Goal: Obtain resource: Obtain resource

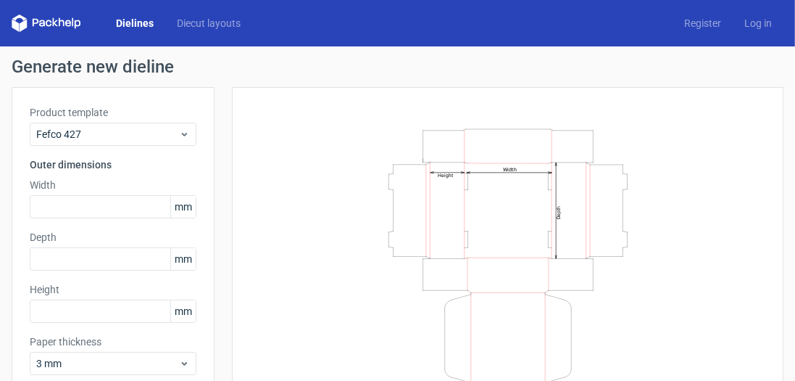
click at [671, 115] on div "Width Depth Height" at bounding box center [508, 269] width 516 height 328
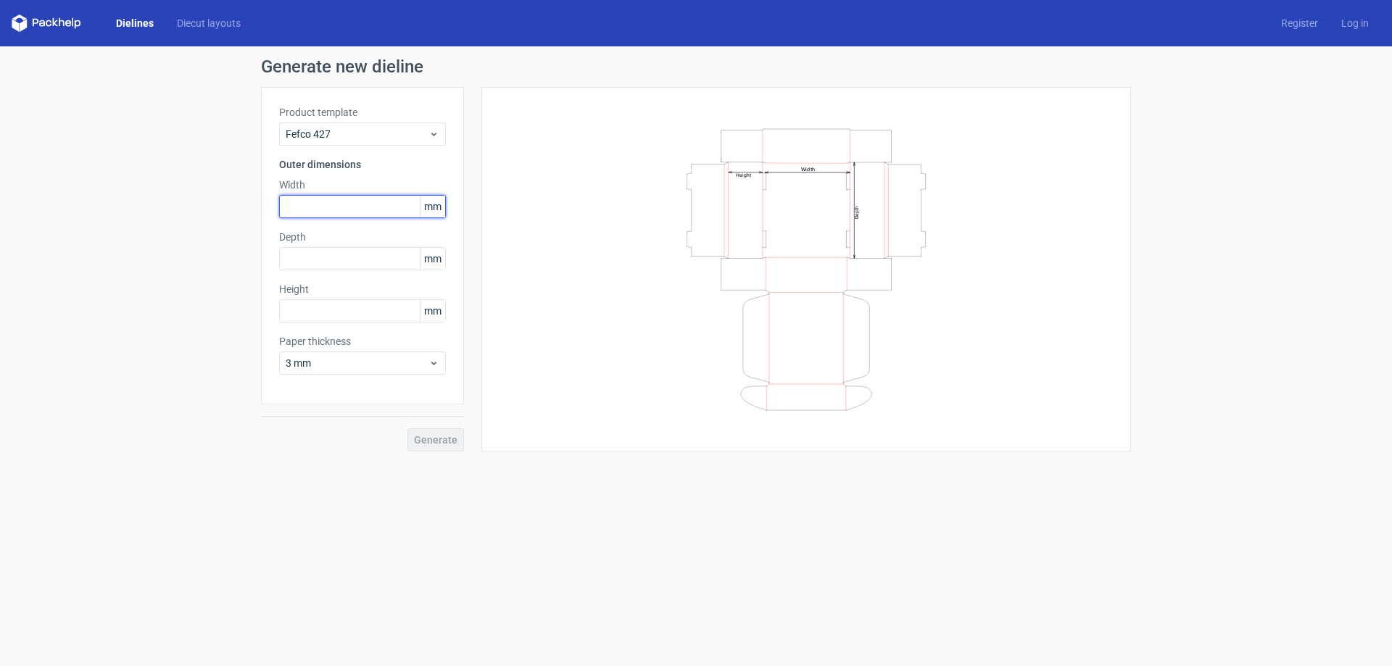
click at [326, 214] on input "text" at bounding box center [362, 206] width 167 height 23
type input "262"
click at [318, 249] on input "text" at bounding box center [362, 258] width 167 height 23
click at [302, 253] on input "text" at bounding box center [362, 258] width 167 height 23
type input "108"
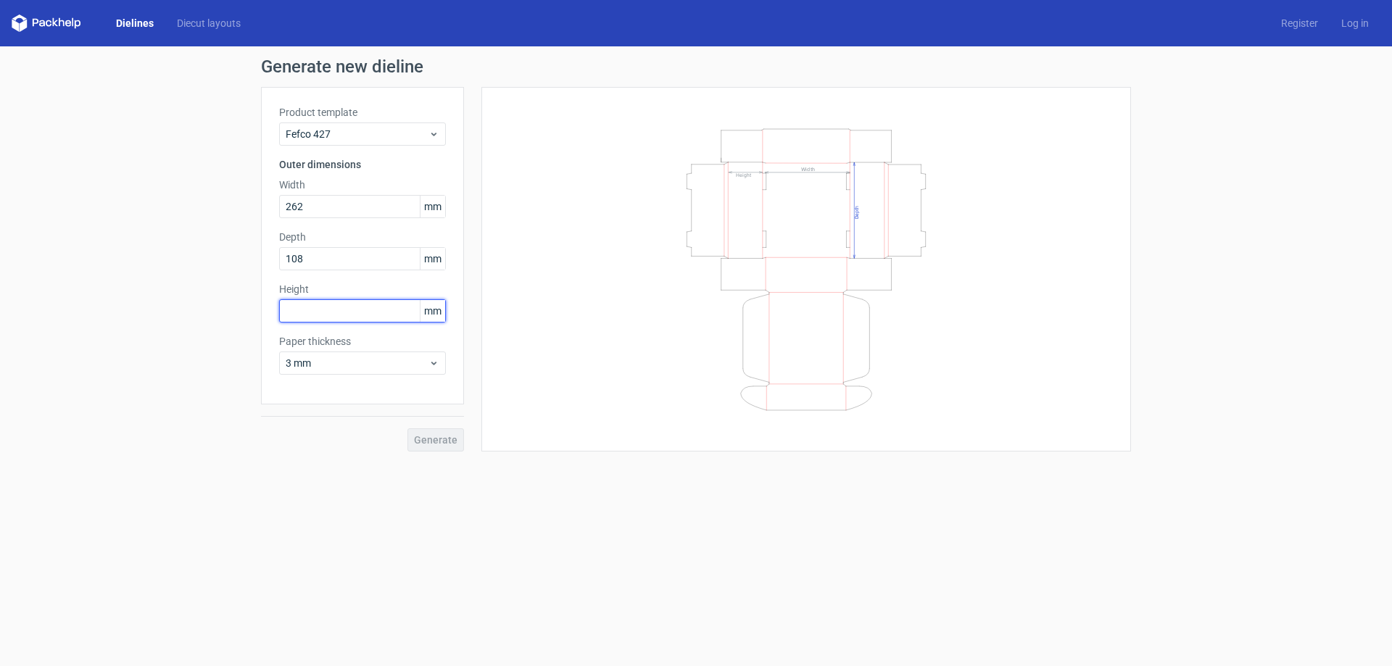
click at [303, 299] on input "text" at bounding box center [362, 310] width 167 height 23
click at [308, 304] on input "text" at bounding box center [362, 310] width 167 height 23
type input "136"
click at [321, 365] on span "3 mm" at bounding box center [357, 363] width 143 height 15
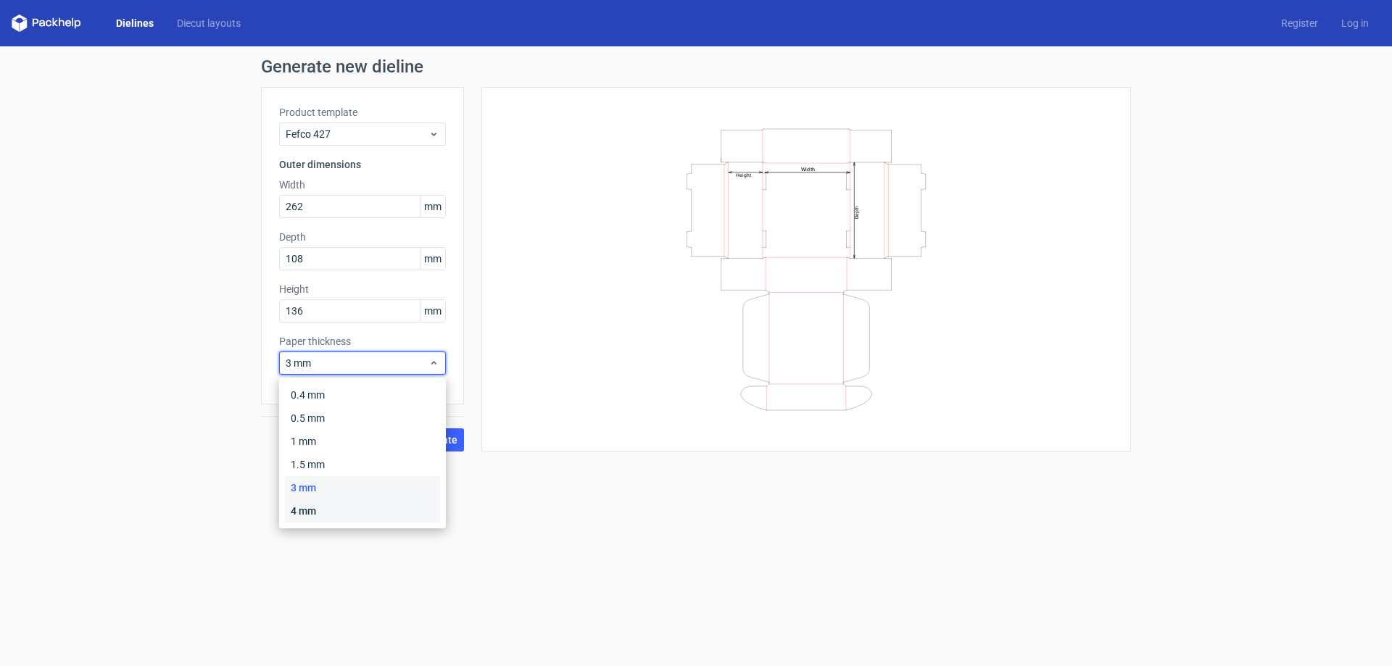
click at [323, 380] on div "4 mm" at bounding box center [362, 511] width 155 height 23
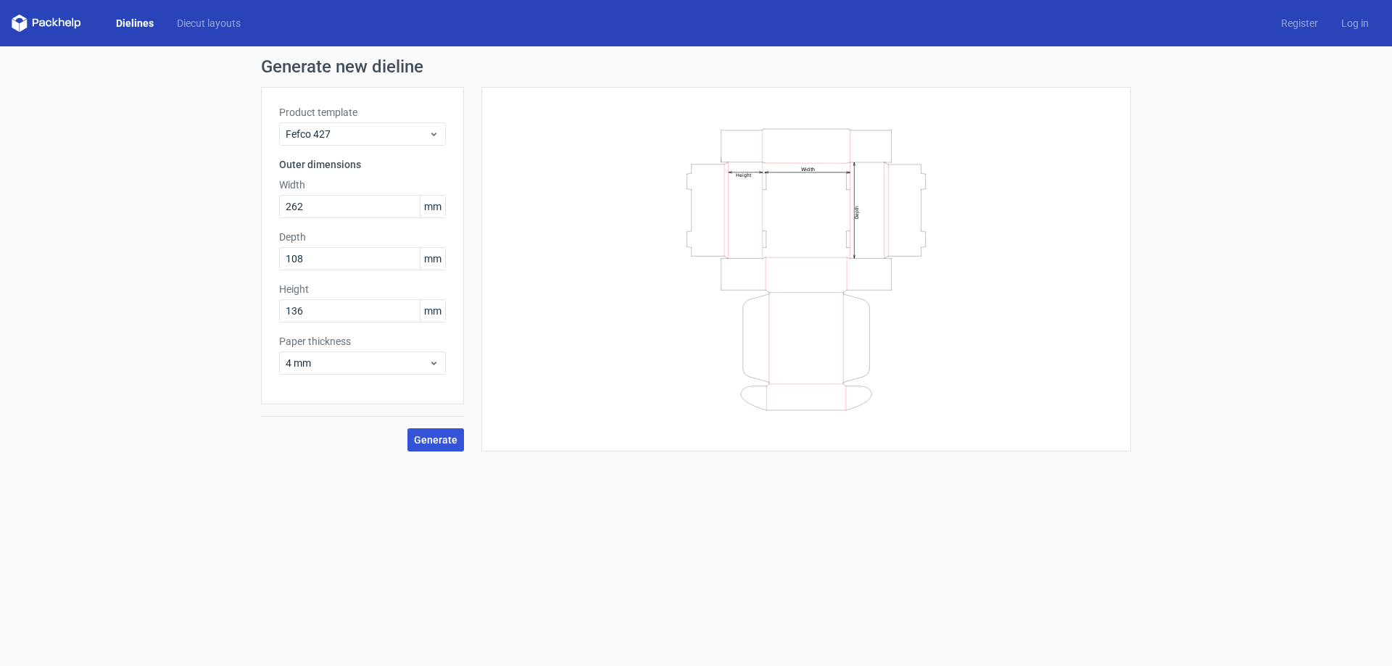
click at [426, 380] on span "Generate" at bounding box center [436, 440] width 44 height 10
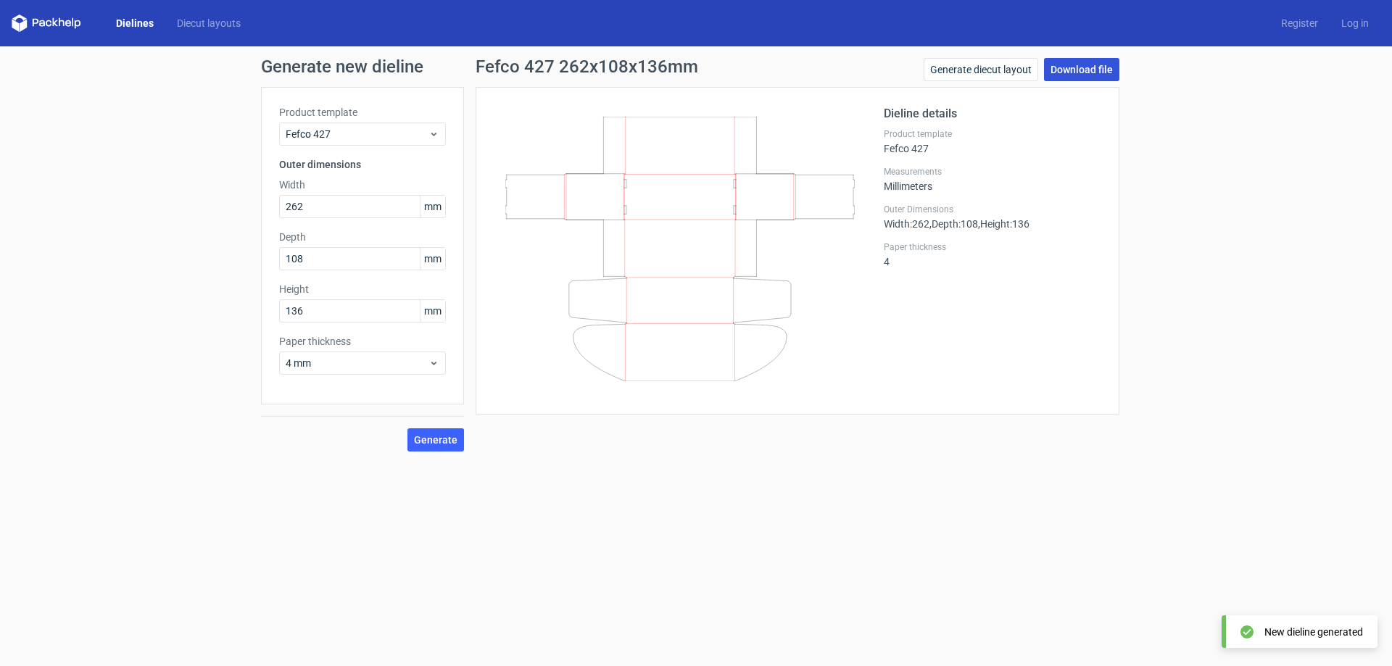
click at [795, 66] on link "Download file" at bounding box center [1081, 69] width 75 height 23
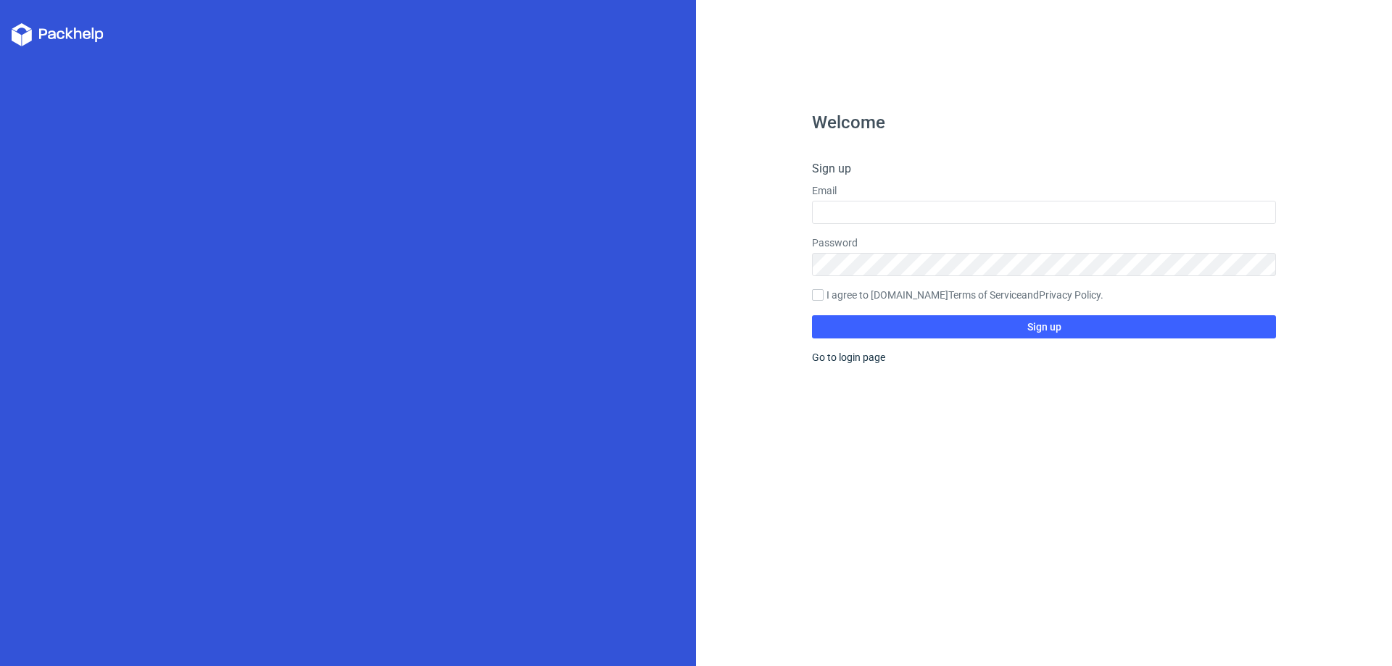
click at [897, 195] on label "Email" at bounding box center [1044, 190] width 464 height 15
click at [890, 206] on input "text" at bounding box center [1044, 212] width 464 height 23
type input "oleg.surnin@signgraphics.cz"
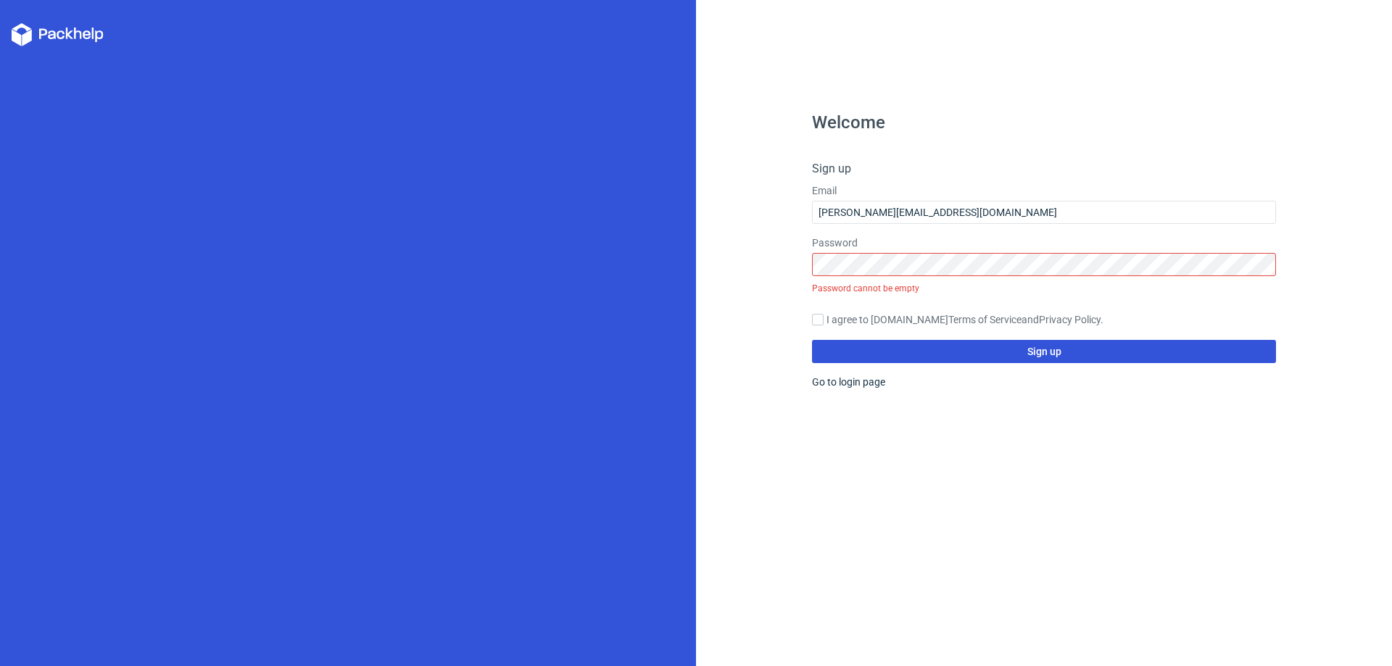
click at [864, 325] on form "Sign up Email oleg.surnin@signgraphics.cz Password Password cannot be empty I a…" at bounding box center [1044, 261] width 464 height 203
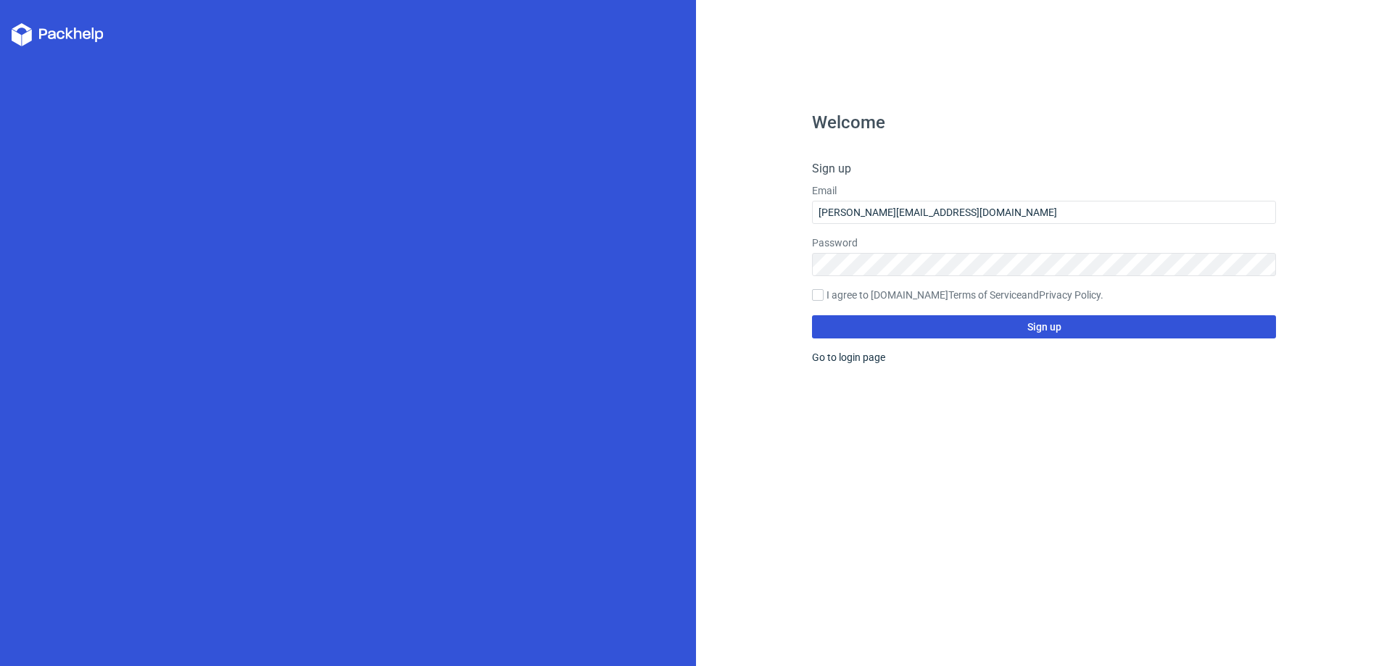
click at [878, 316] on button "Sign up" at bounding box center [1044, 326] width 464 height 23
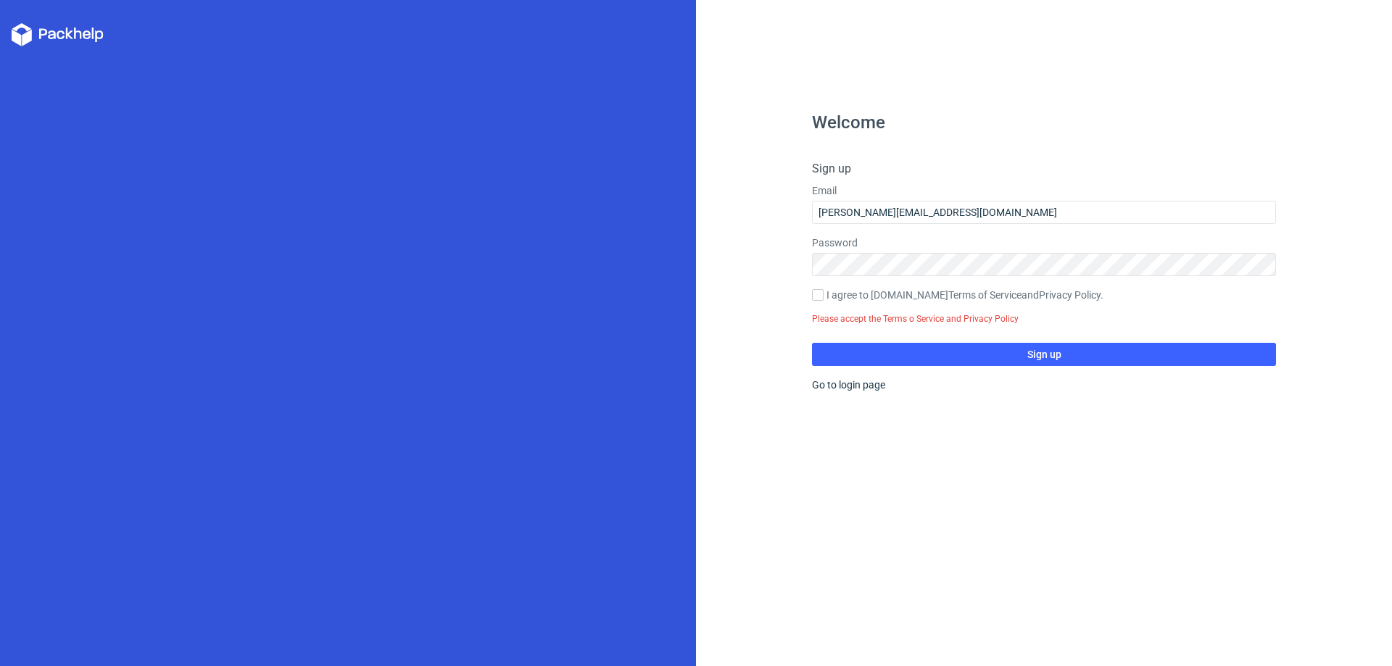
click at [52, 32] on icon at bounding box center [52, 34] width 8 height 9
click at [40, 33] on icon at bounding box center [43, 34] width 8 height 10
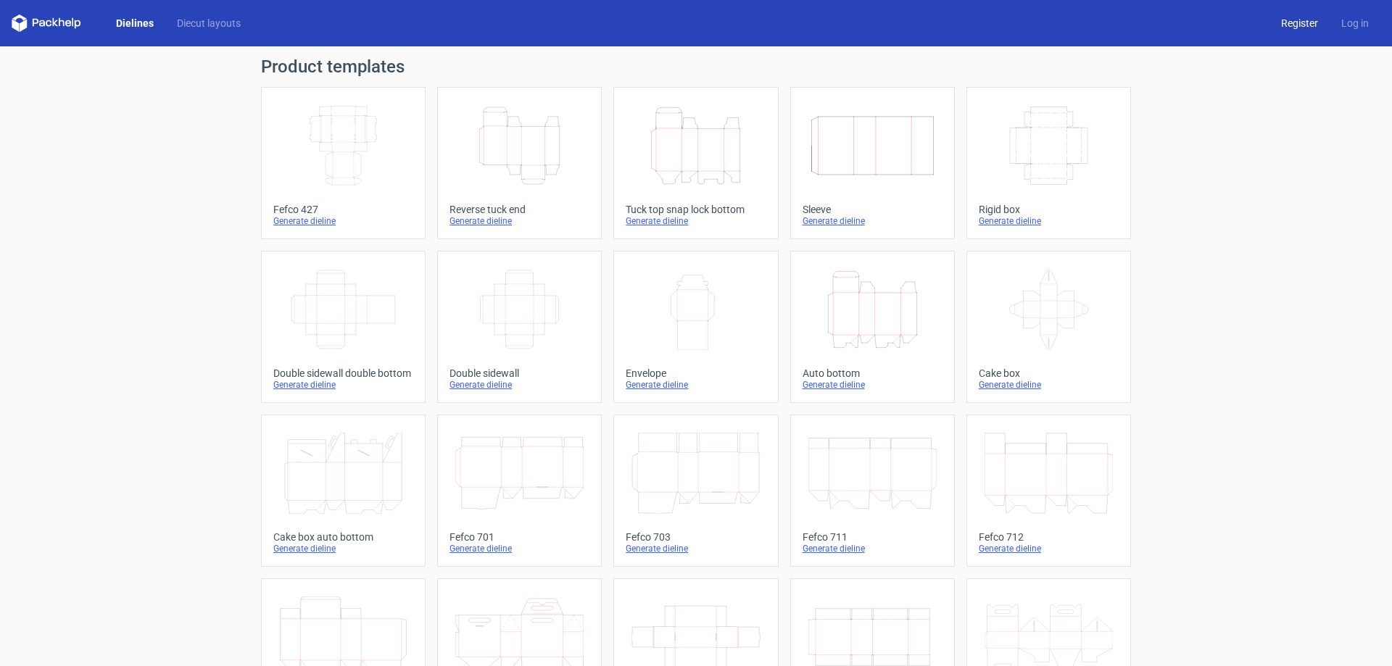
click at [1285, 22] on link "Register" at bounding box center [1300, 23] width 60 height 15
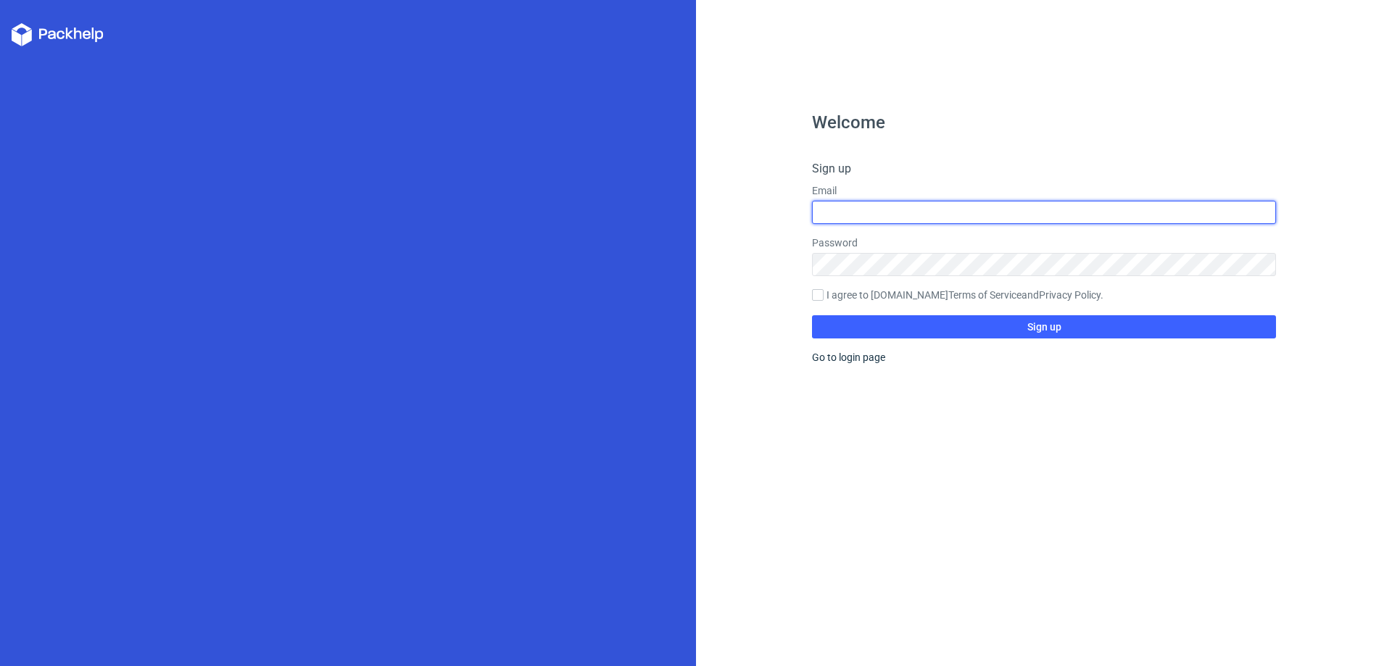
click at [873, 212] on input "text" at bounding box center [1044, 212] width 464 height 23
type input "oleg.surnin@signgraphics.cz"
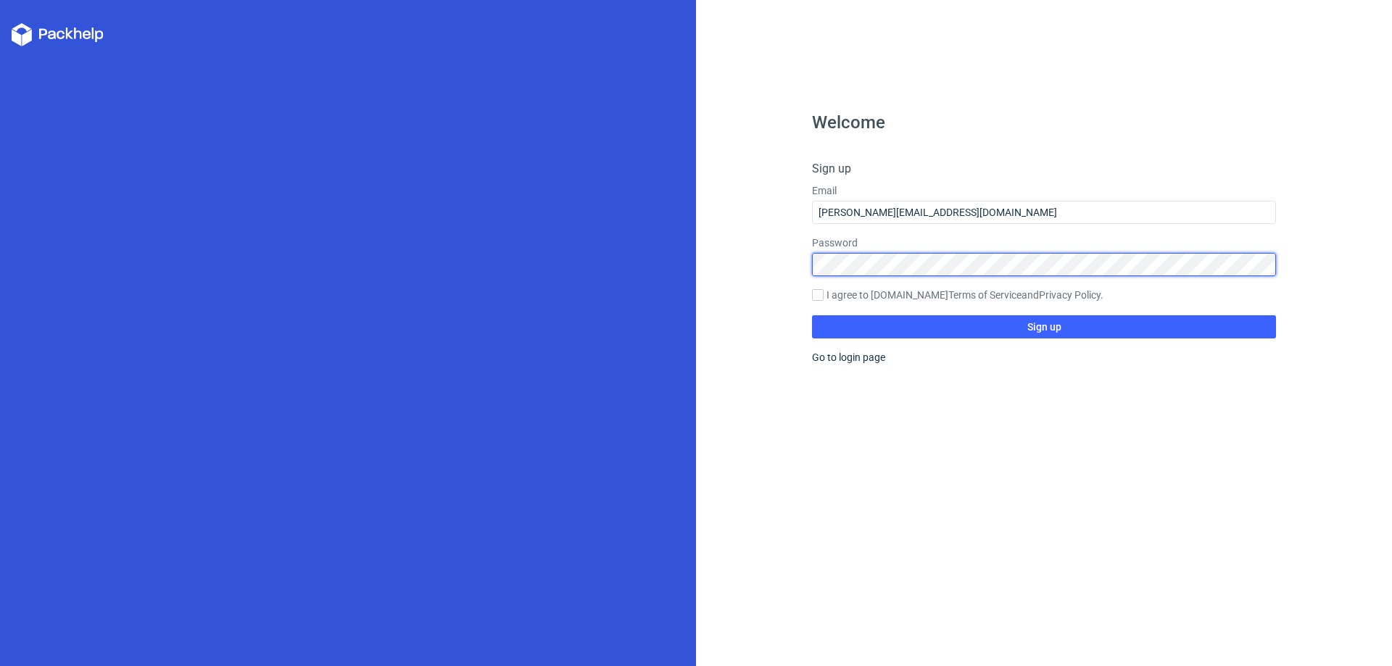
click at [800, 270] on div "Welcome Sign up Email oleg.surnin@signgraphics.cz Password I agree to Packhelp.…" at bounding box center [1044, 333] width 696 height 666
click at [816, 299] on input "I agree to Packhelp.com Terms of Service and Privacy Policy ." at bounding box center [818, 295] width 12 height 12
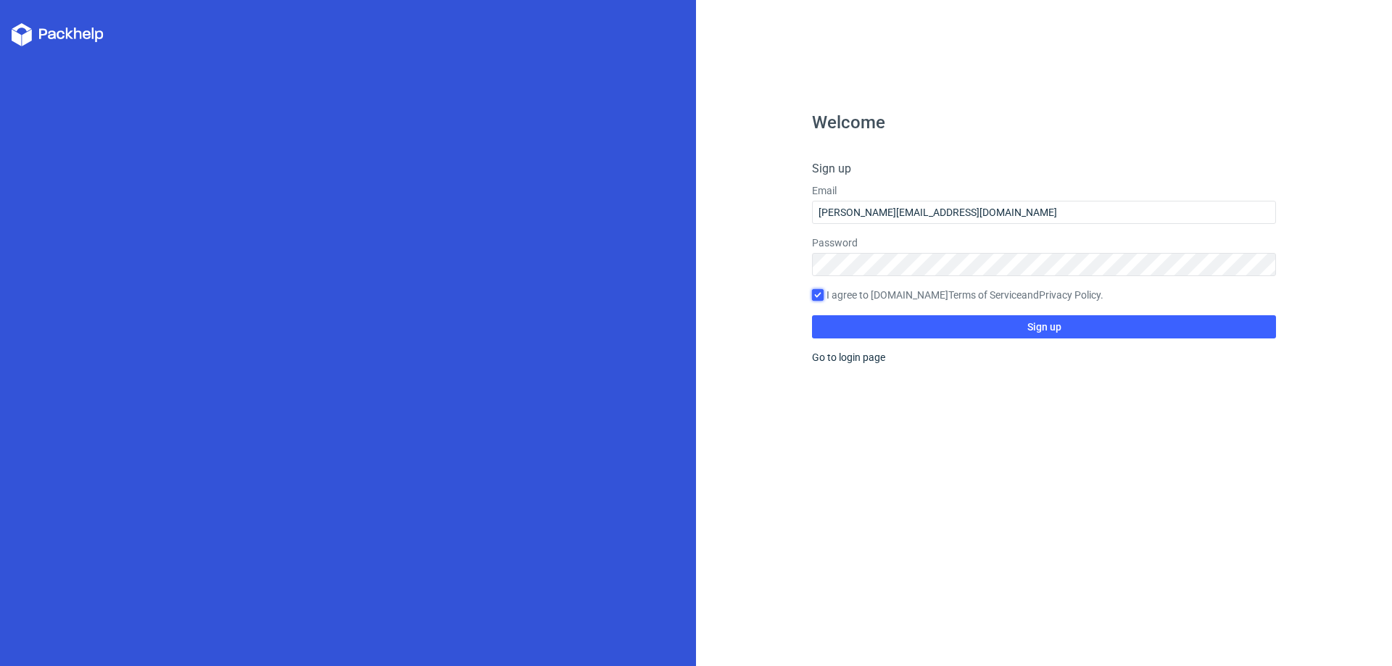
checkbox input "true"
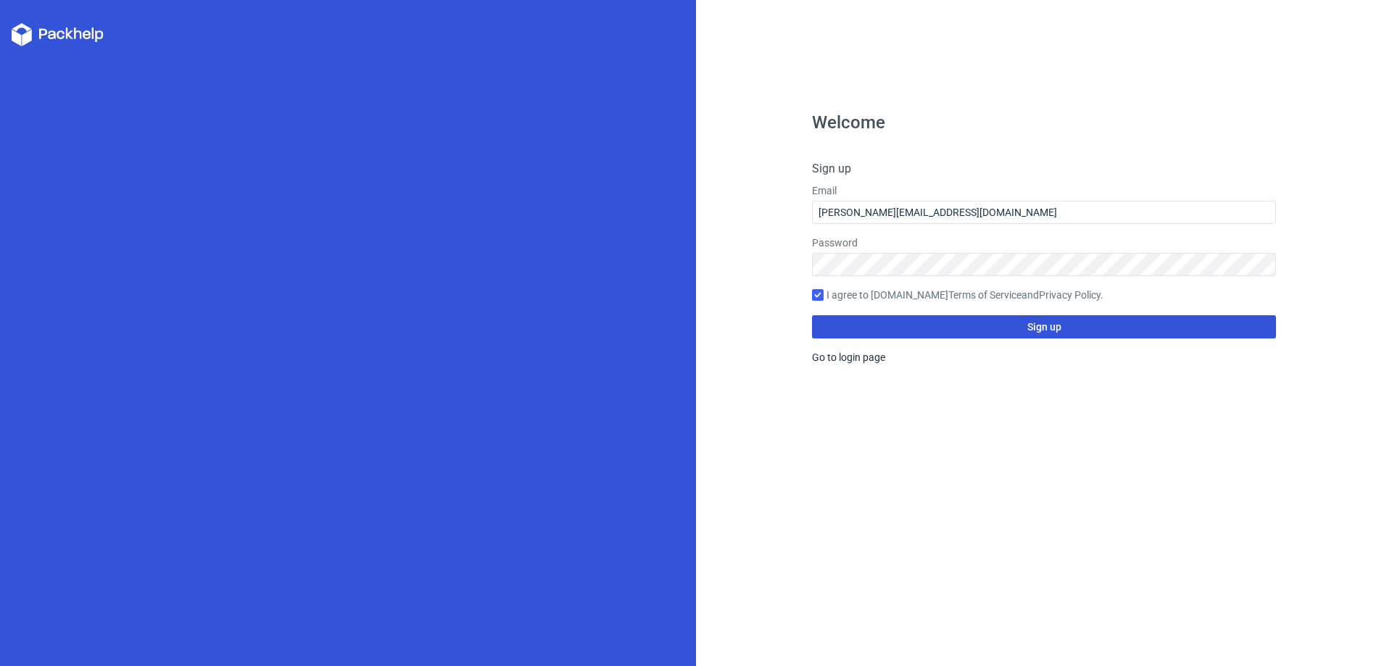
click at [893, 320] on button "Sign up" at bounding box center [1044, 326] width 464 height 23
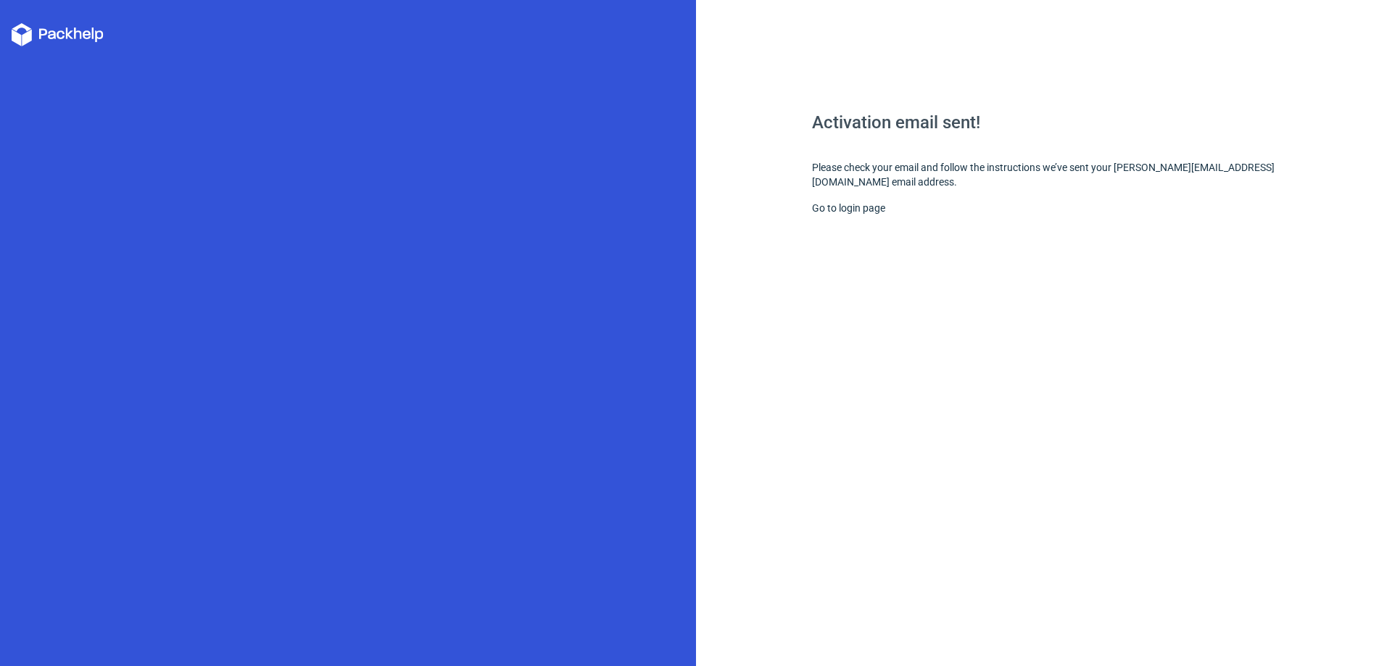
click at [994, 302] on div "Activation email sent! Please check your email and follow the instructions we’v…" at bounding box center [1044, 390] width 464 height 553
click at [843, 207] on link "Go to login page" at bounding box center [848, 208] width 73 height 12
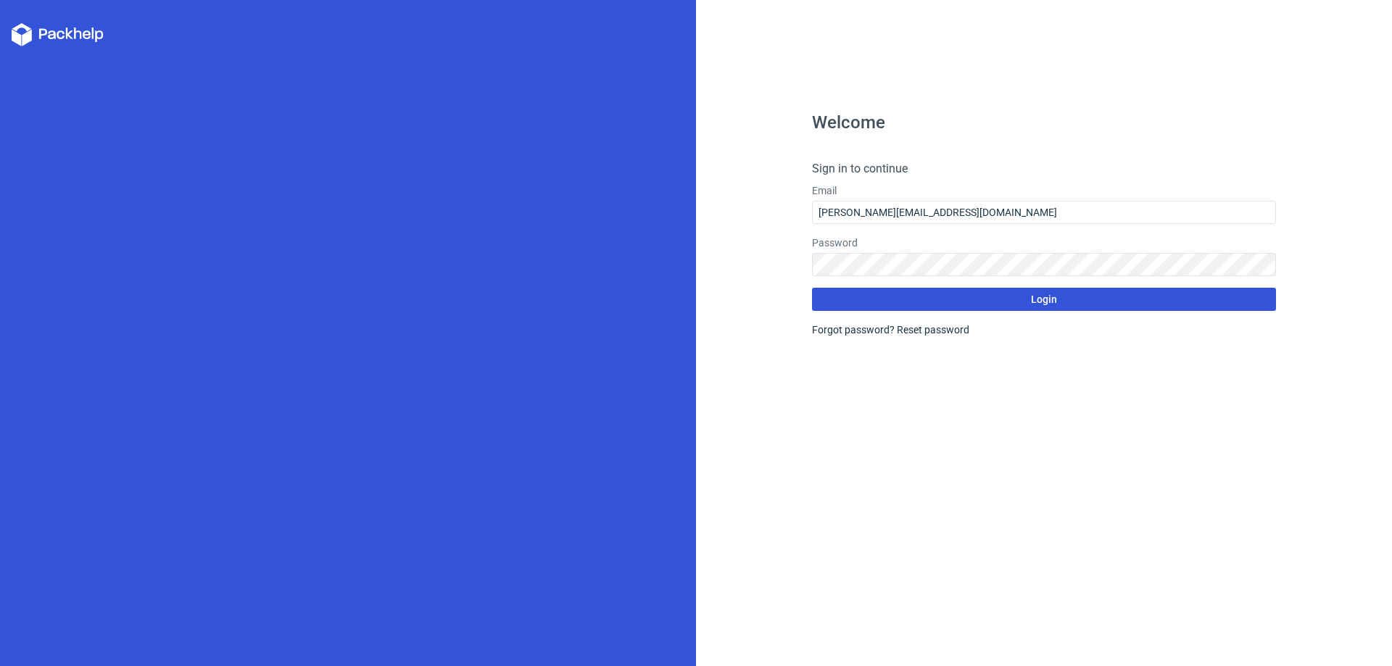
click at [1005, 294] on button "Login" at bounding box center [1044, 299] width 464 height 23
